Goal: Find specific page/section: Find specific page/section

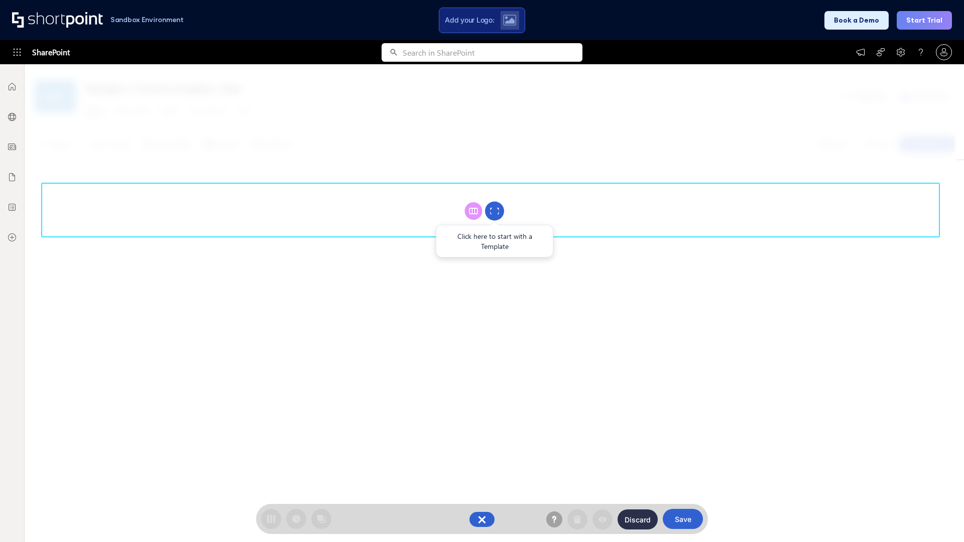
click at [494, 211] on circle at bounding box center [494, 211] width 19 height 19
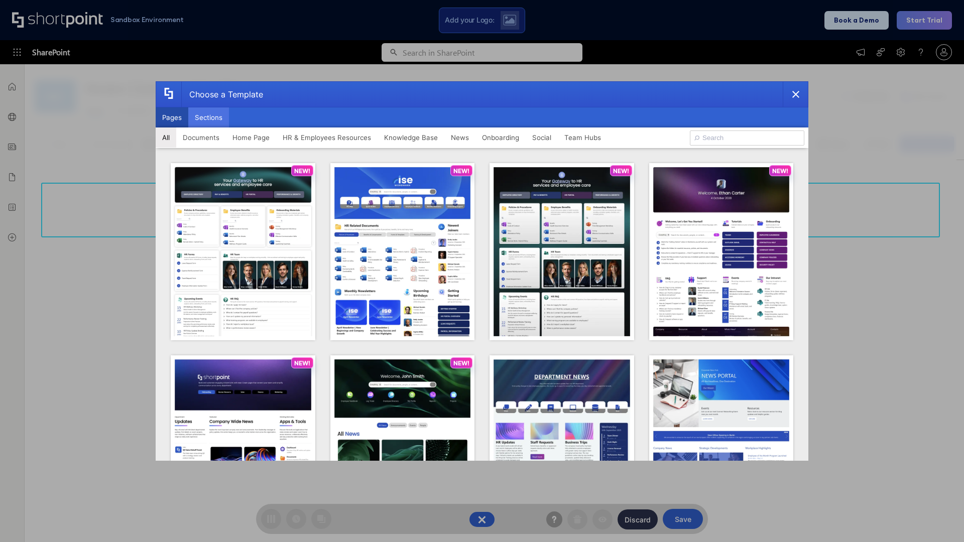
click at [208, 117] on button "Sections" at bounding box center [208, 117] width 41 height 20
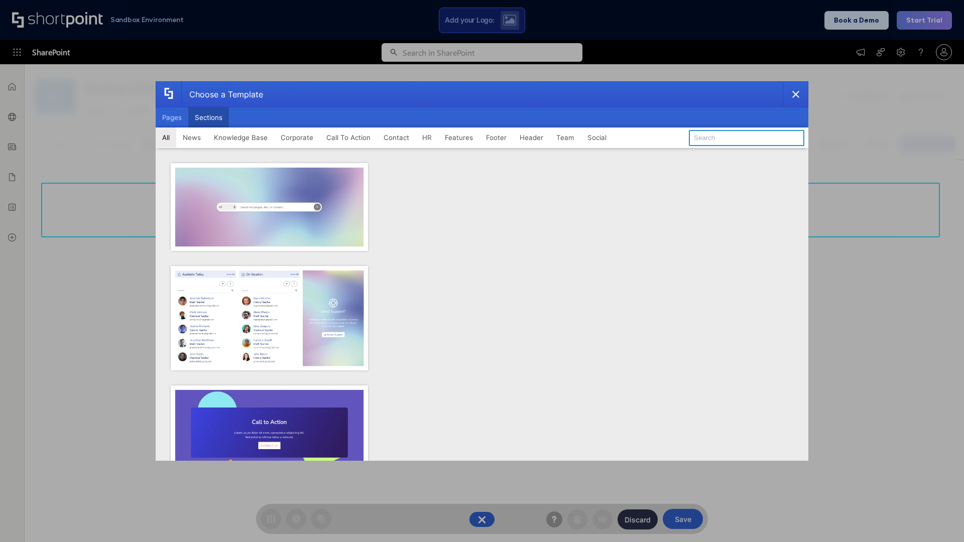
type input "Features Kit 6"
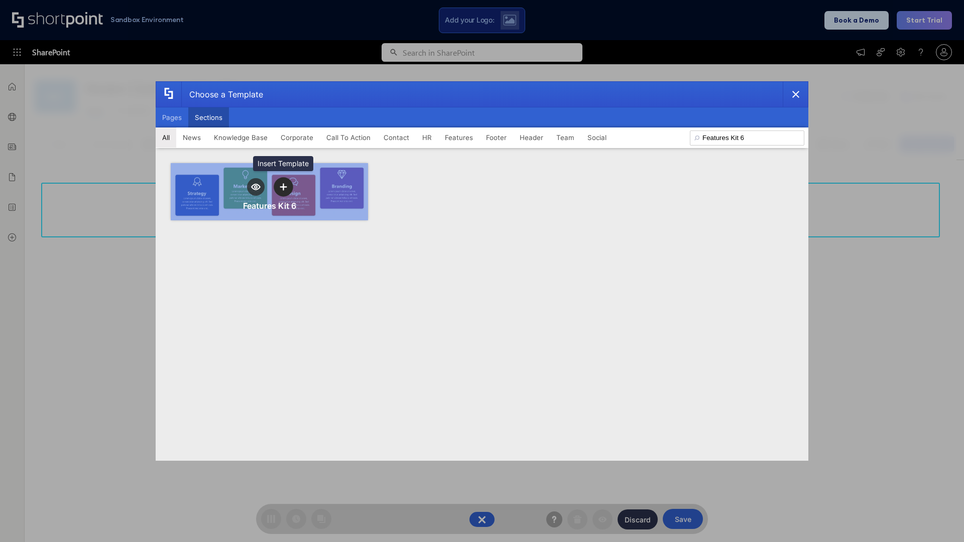
click at [283, 187] on icon "template selector" at bounding box center [283, 186] width 7 height 7
